Goal: Task Accomplishment & Management: Manage account settings

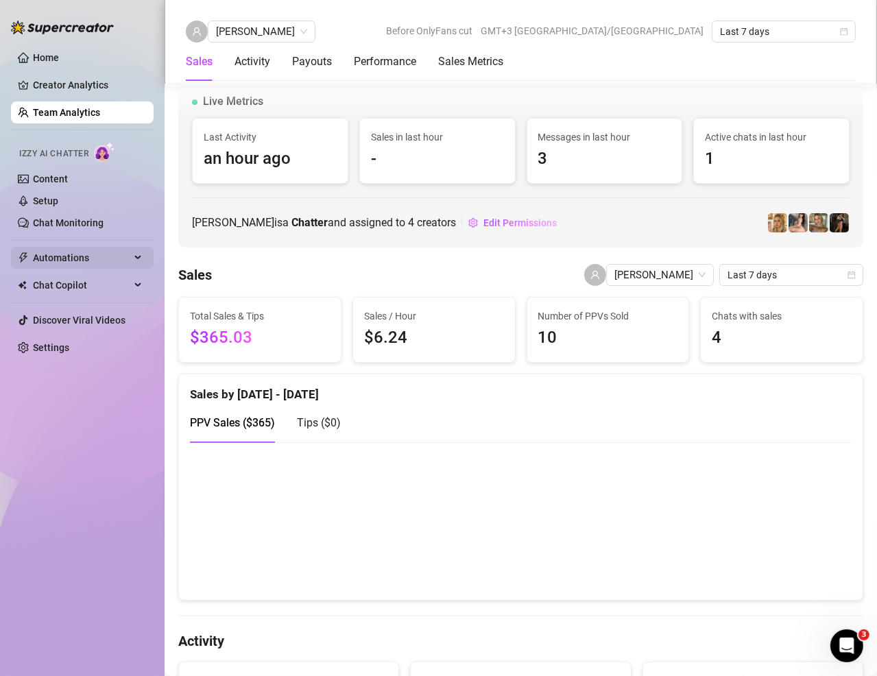
drag, startPoint x: 0, startPoint y: 0, endPoint x: 73, endPoint y: 251, distance: 261.5
click at [73, 251] on span "Automations" at bounding box center [81, 258] width 97 height 22
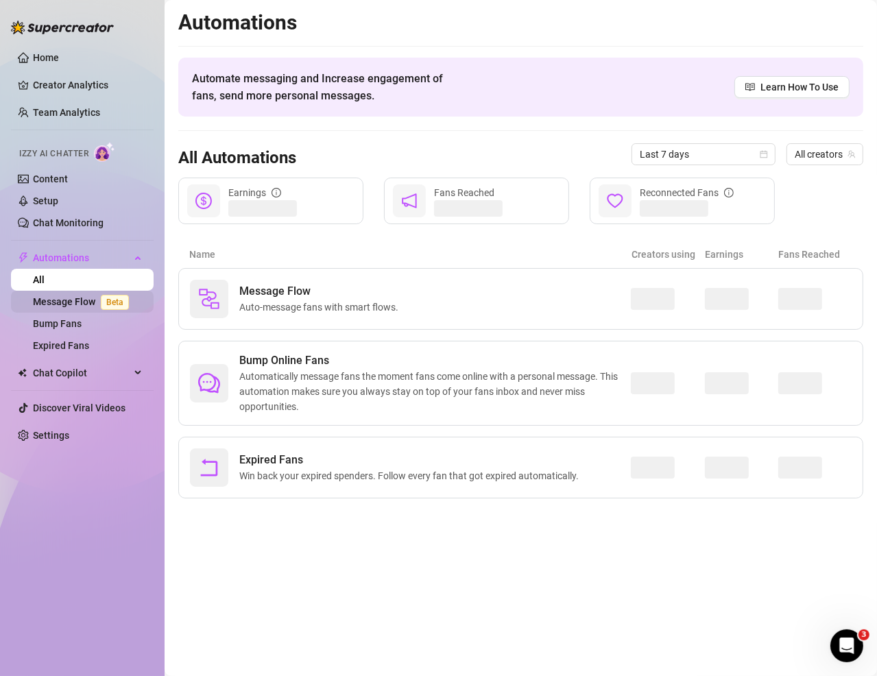
click at [80, 300] on link "Message Flow Beta" at bounding box center [83, 301] width 101 height 11
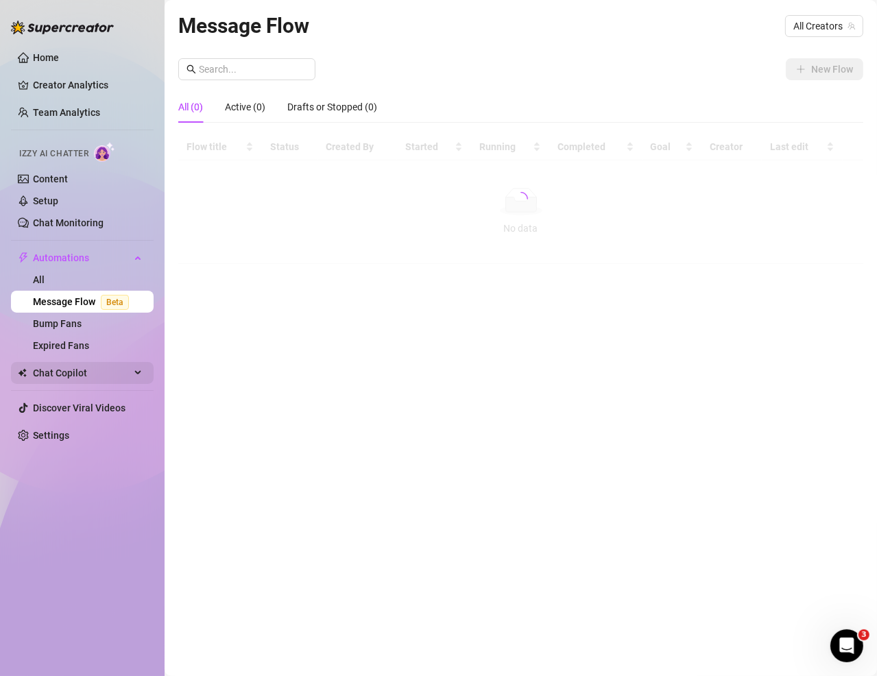
click at [68, 372] on span "Chat Copilot" at bounding box center [81, 373] width 97 height 22
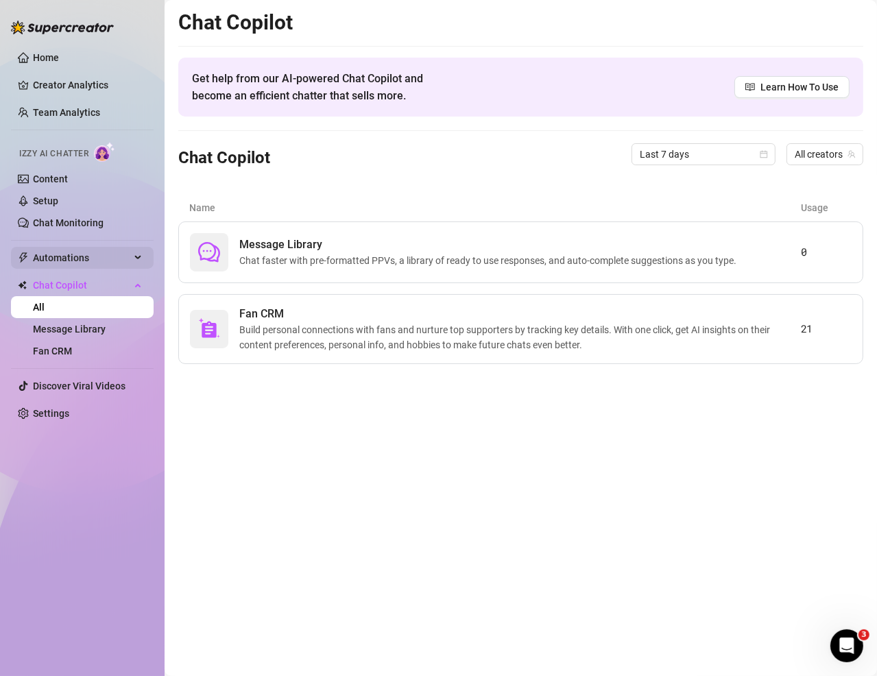
click at [65, 258] on span "Automations" at bounding box center [81, 258] width 97 height 22
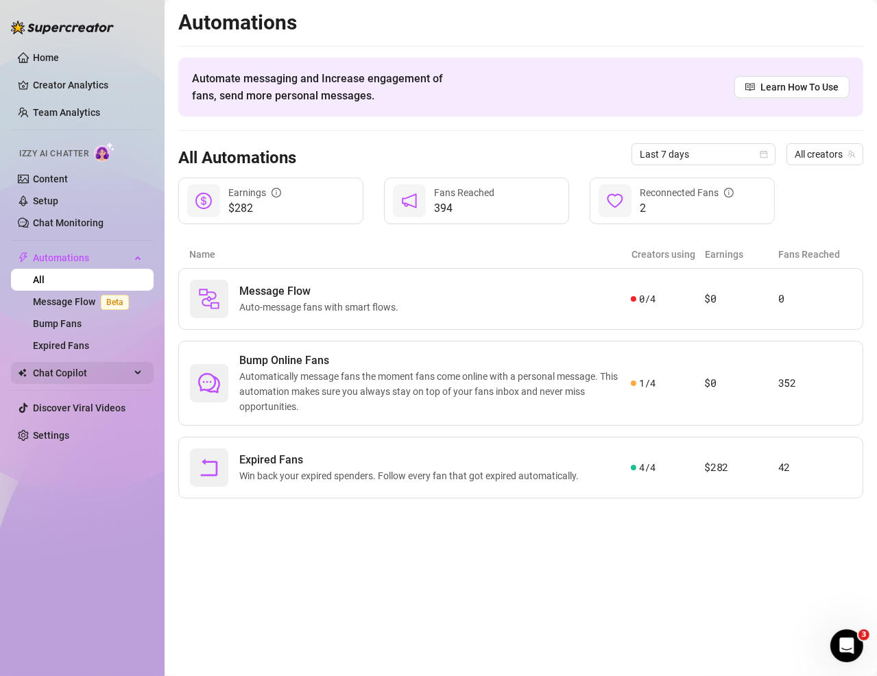
click at [75, 370] on span "Chat Copilot" at bounding box center [81, 373] width 97 height 22
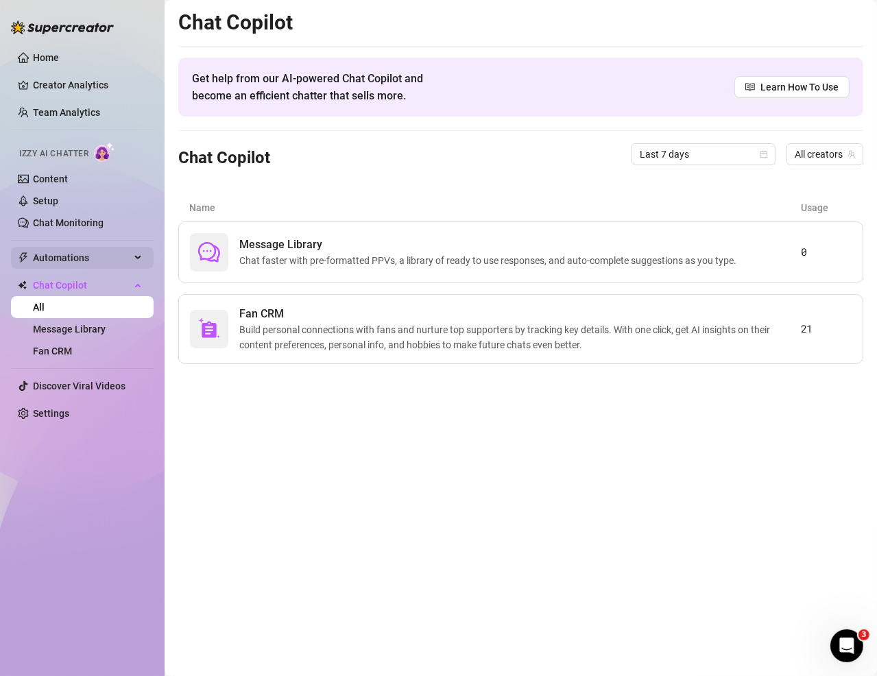
click at [94, 265] on span "Automations" at bounding box center [81, 258] width 97 height 22
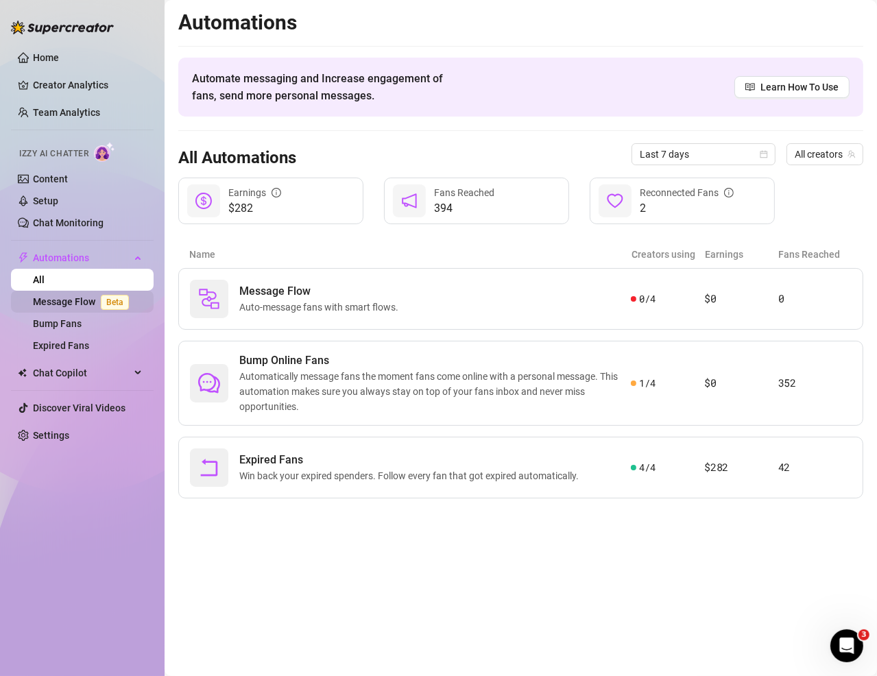
click at [85, 304] on link "Message Flow Beta" at bounding box center [83, 301] width 101 height 11
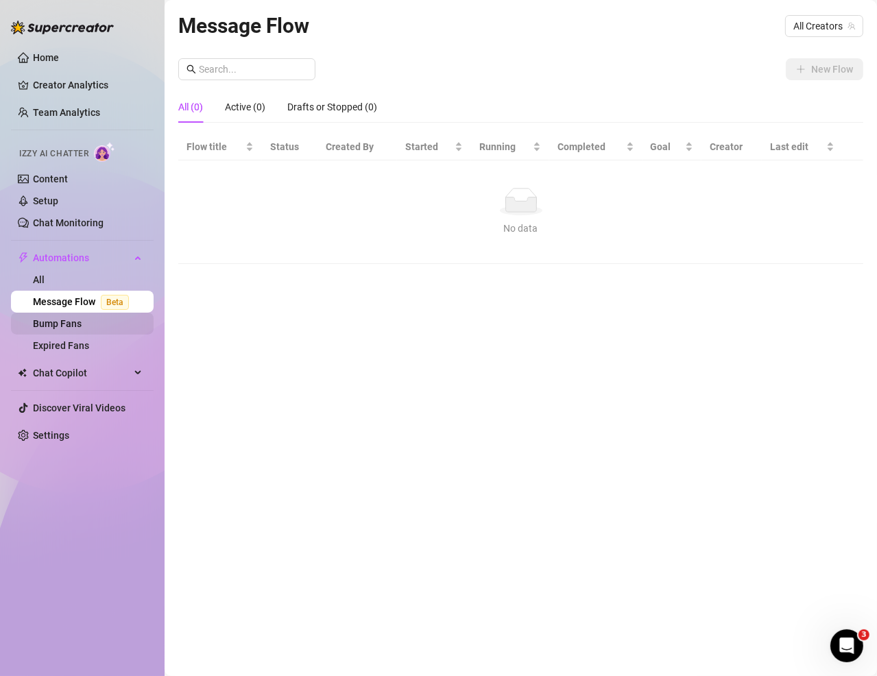
click at [81, 325] on link "Bump Fans" at bounding box center [57, 323] width 49 height 11
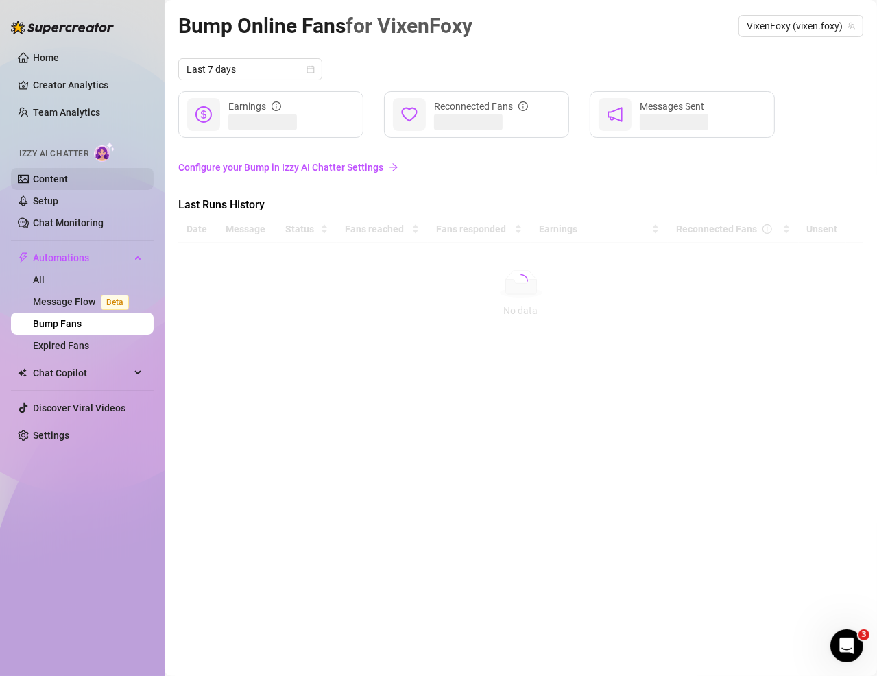
click at [68, 181] on link "Content" at bounding box center [50, 179] width 35 height 11
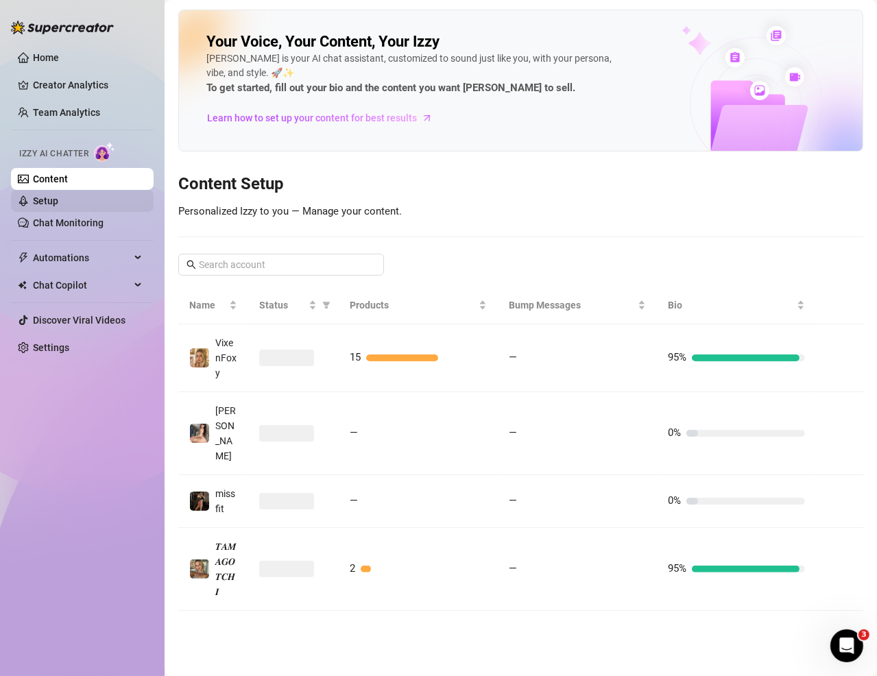
click at [58, 206] on link "Setup" at bounding box center [45, 200] width 25 height 11
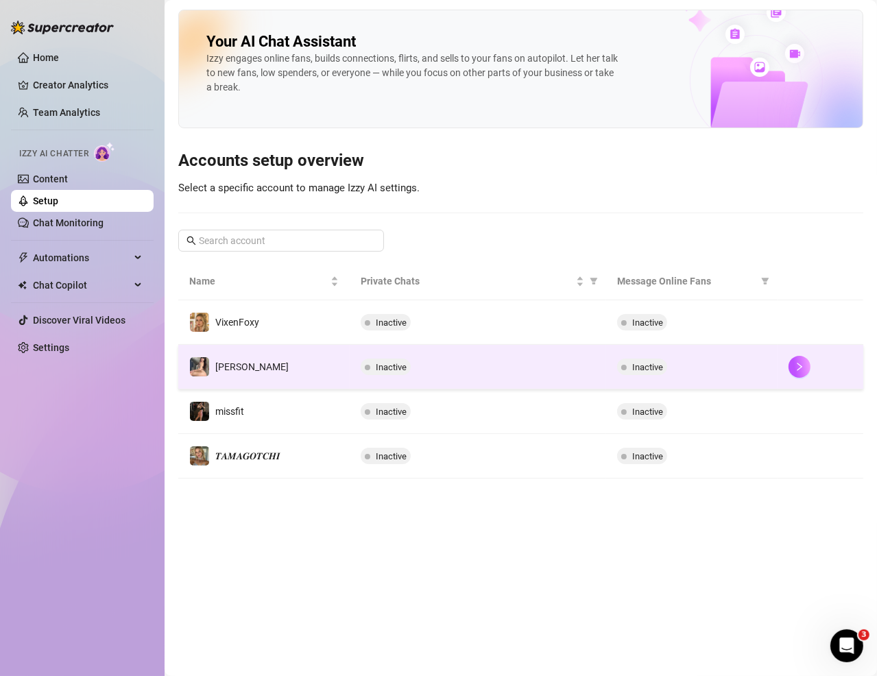
click at [452, 351] on td "Inactive" at bounding box center [478, 367] width 257 height 45
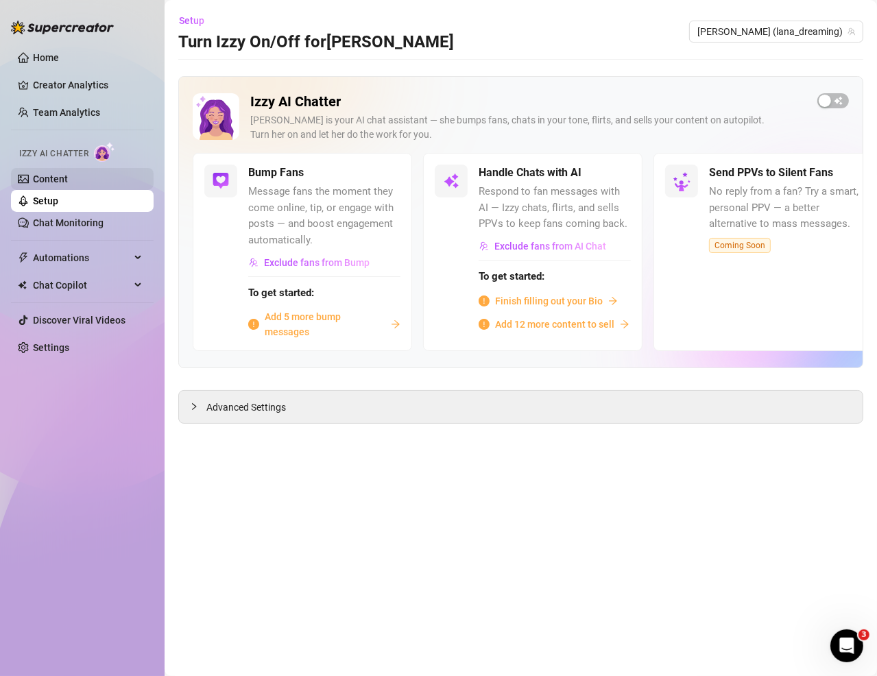
click at [44, 176] on link "Content" at bounding box center [50, 179] width 35 height 11
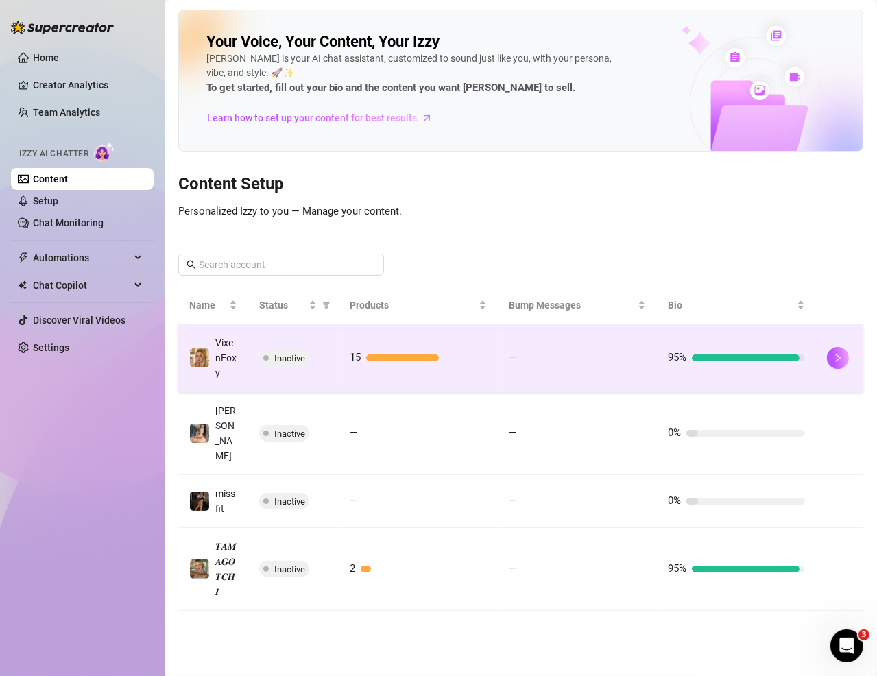
click at [537, 346] on td "—" at bounding box center [577, 358] width 159 height 68
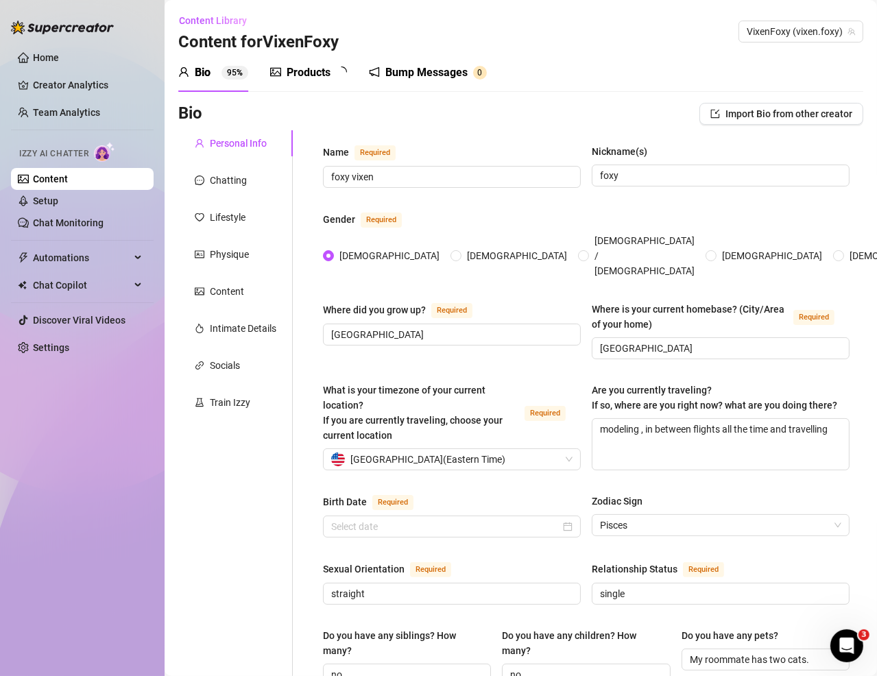
type input "March 5th, 1997"
click at [81, 278] on span "Chat Copilot" at bounding box center [81, 285] width 97 height 22
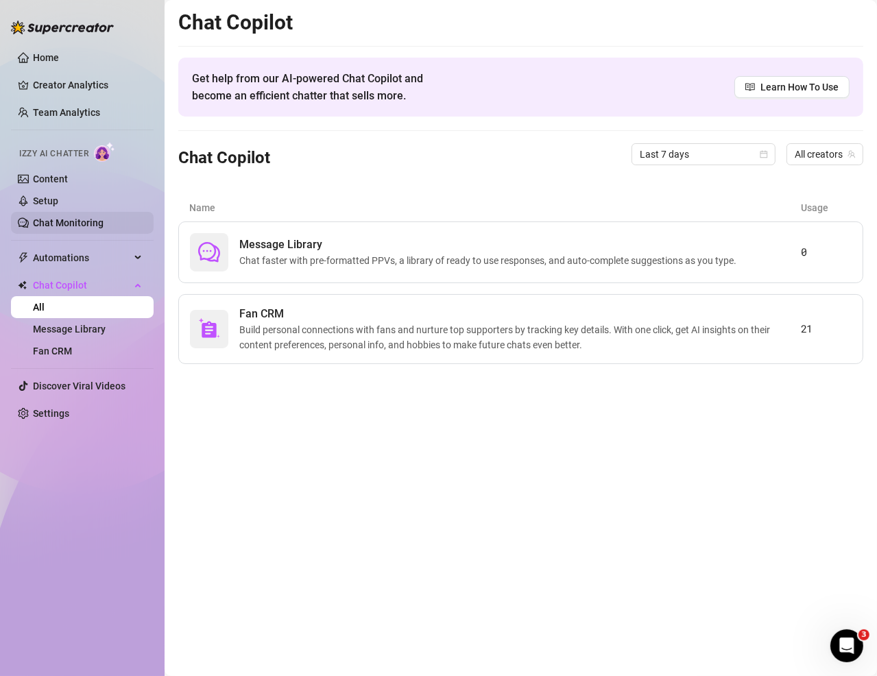
click at [80, 228] on link "Chat Monitoring" at bounding box center [68, 222] width 71 height 11
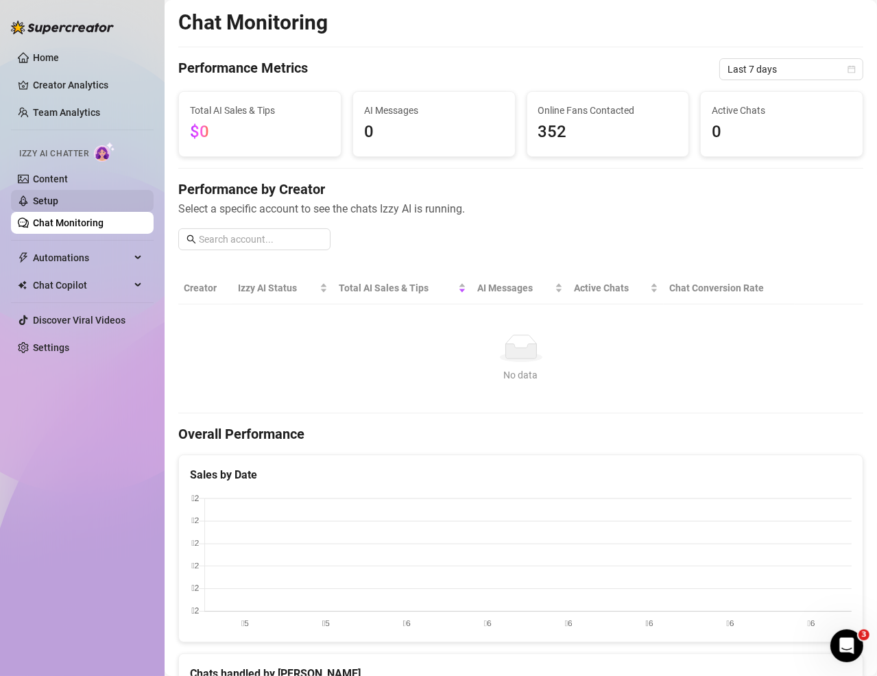
click at [58, 206] on link "Setup" at bounding box center [45, 200] width 25 height 11
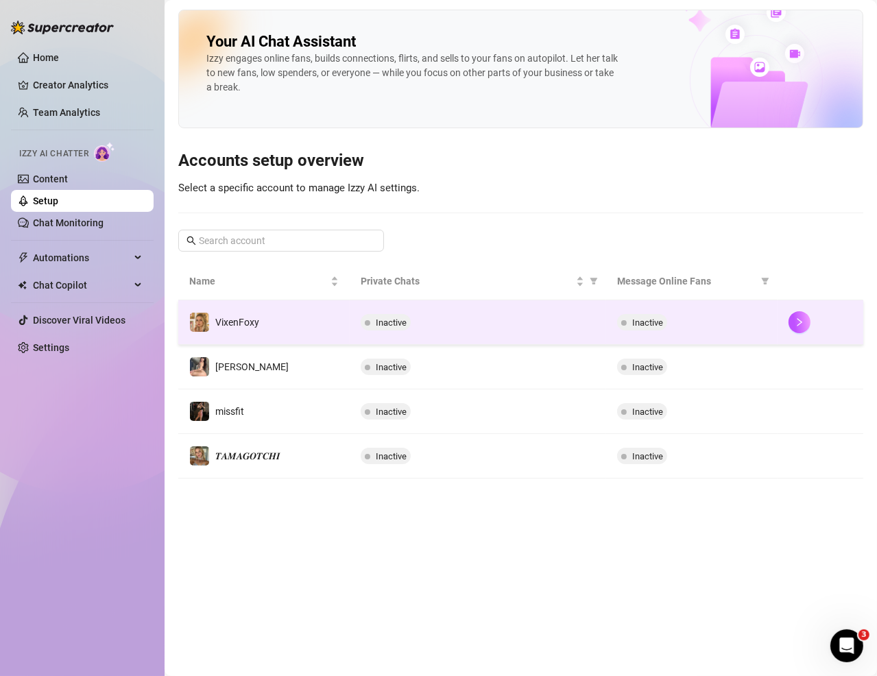
click at [477, 315] on div "Inactive" at bounding box center [478, 322] width 235 height 16
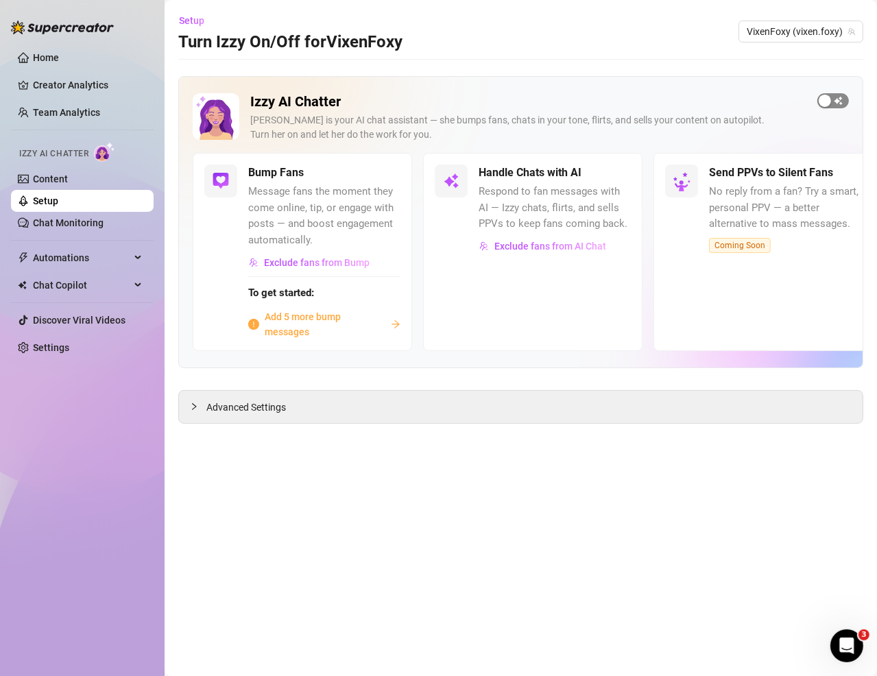
click at [838, 99] on span "button" at bounding box center [833, 100] width 32 height 15
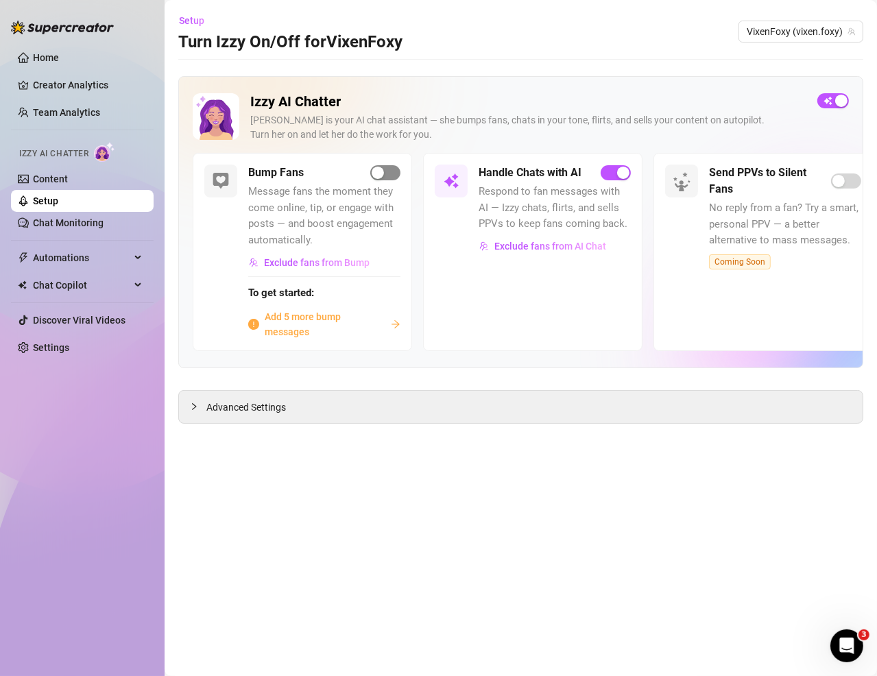
click at [385, 168] on span "button" at bounding box center [385, 172] width 30 height 15
click at [58, 199] on link "Setup" at bounding box center [45, 200] width 25 height 11
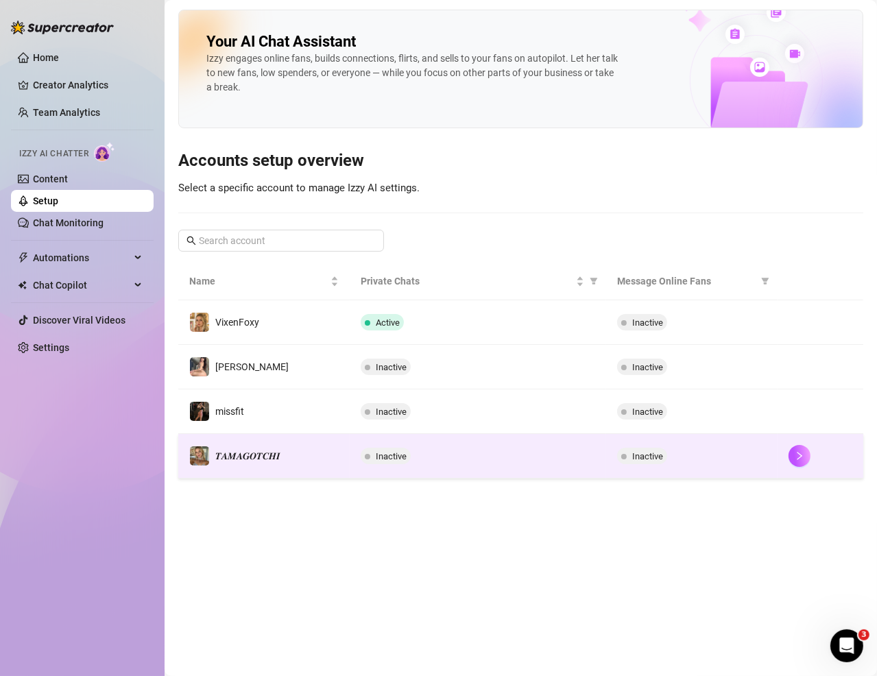
click at [447, 451] on div "Inactive" at bounding box center [478, 456] width 235 height 16
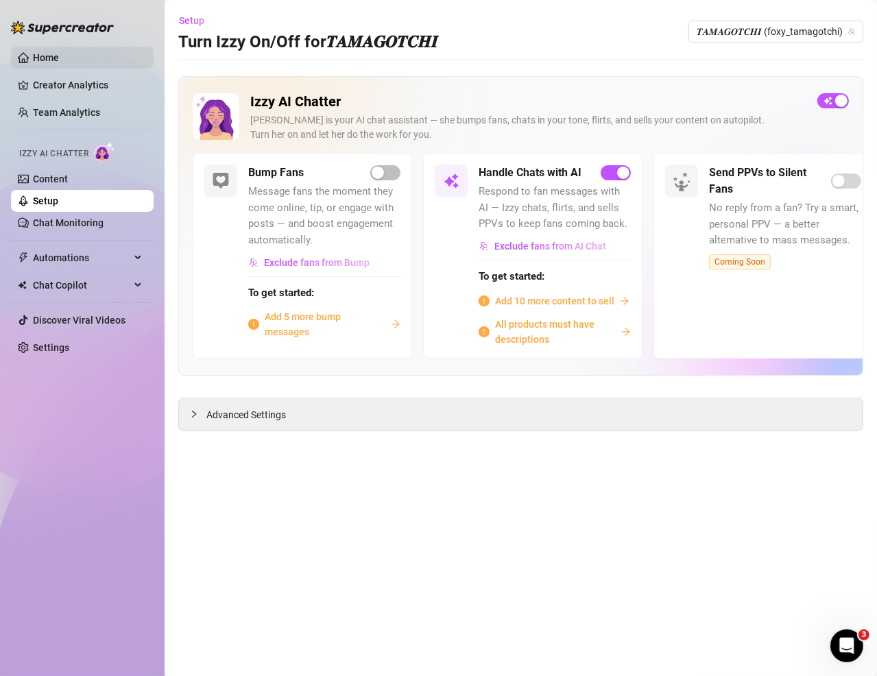
click at [59, 52] on link "Home" at bounding box center [46, 57] width 26 height 11
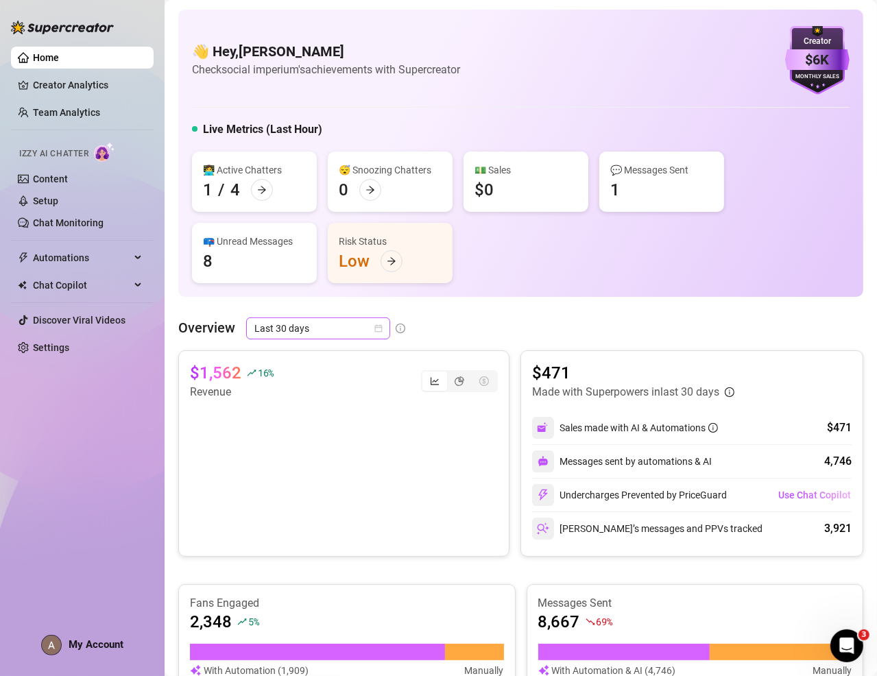
click at [308, 331] on span "Last 30 days" at bounding box center [318, 328] width 128 height 21
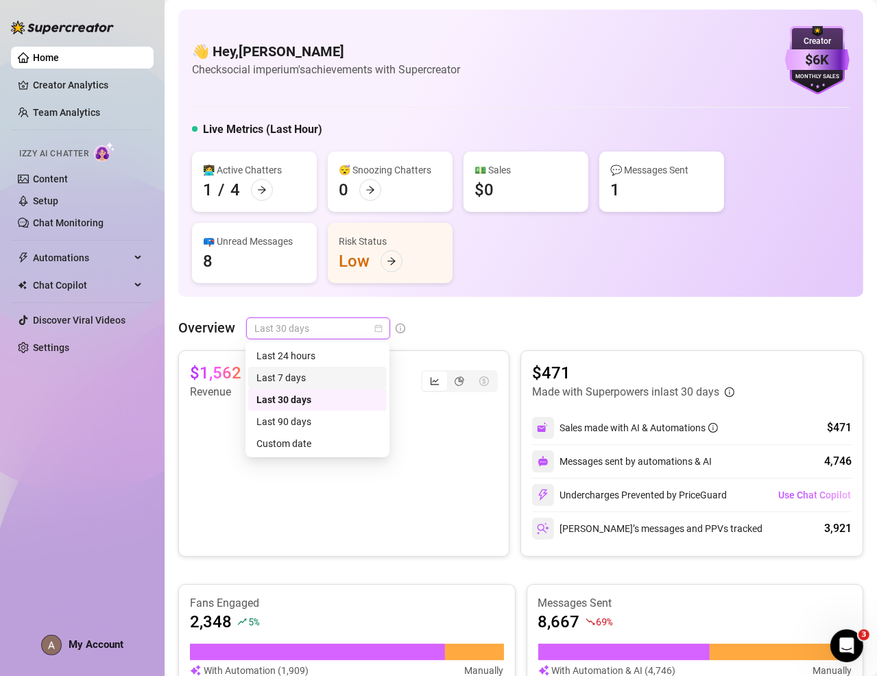
click at [322, 371] on div "Last 7 days" at bounding box center [317, 377] width 122 height 15
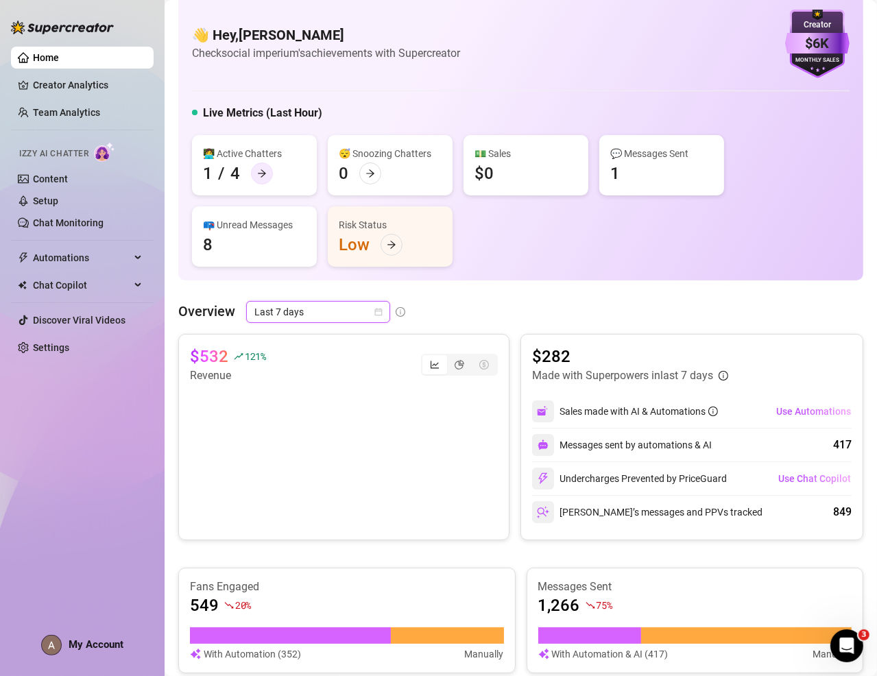
scroll to position [88, 0]
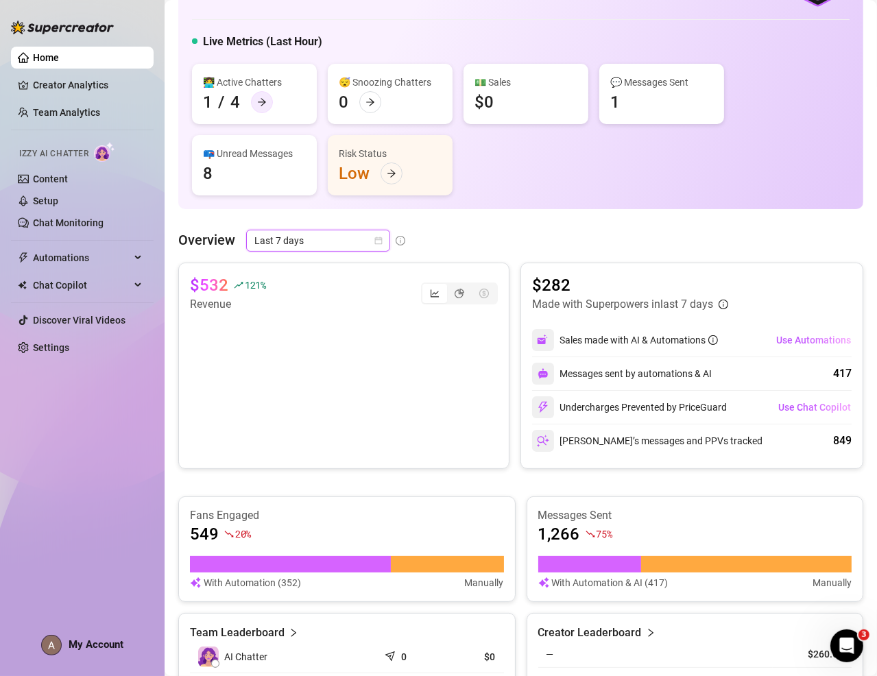
click at [263, 99] on icon "arrow-right" at bounding box center [262, 102] width 10 height 10
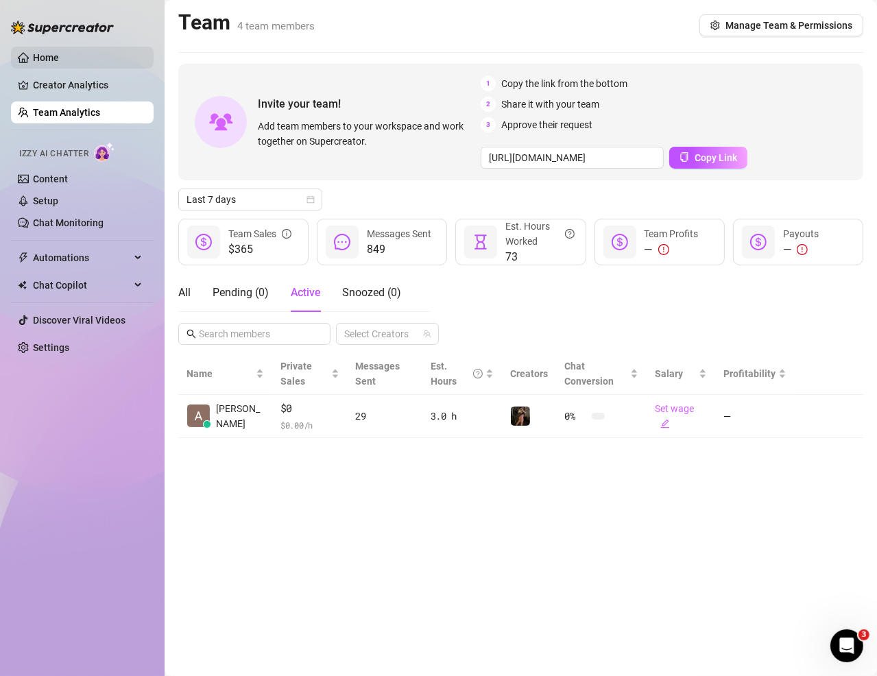
click at [59, 55] on link "Home" at bounding box center [46, 57] width 26 height 11
